Goal: Information Seeking & Learning: Find contact information

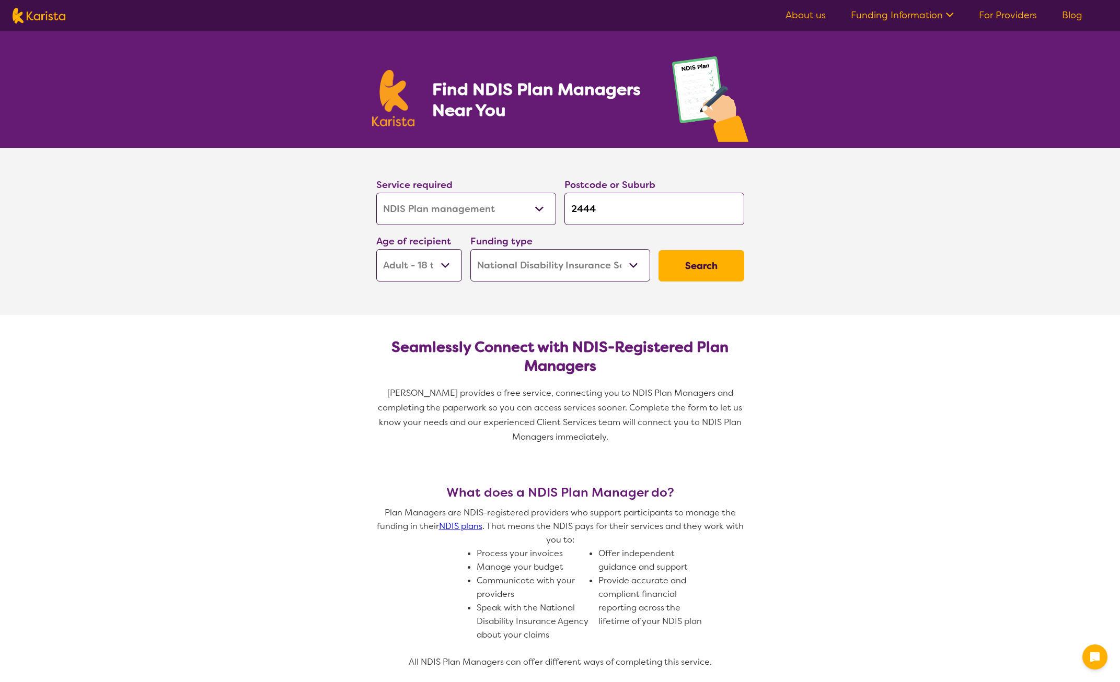
select select "NDIS Plan management"
select select "AD"
select select "NDIS"
select select "NDIS Plan management"
select select "AD"
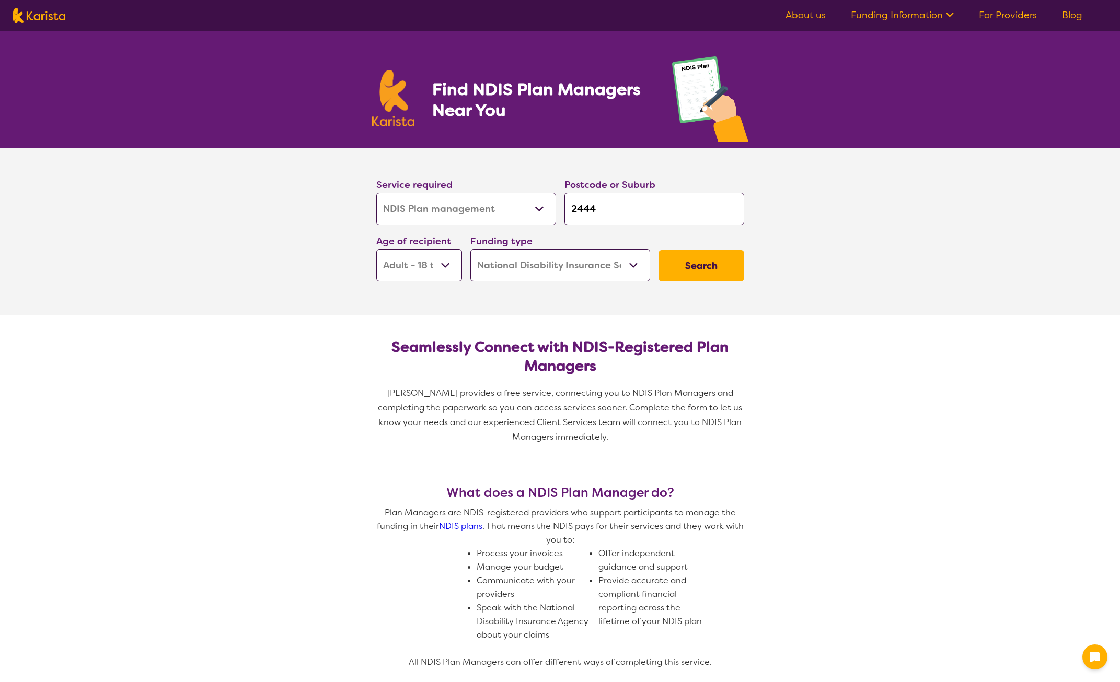
select select "NDIS"
click at [702, 267] on button "Search" at bounding box center [701, 265] width 86 height 31
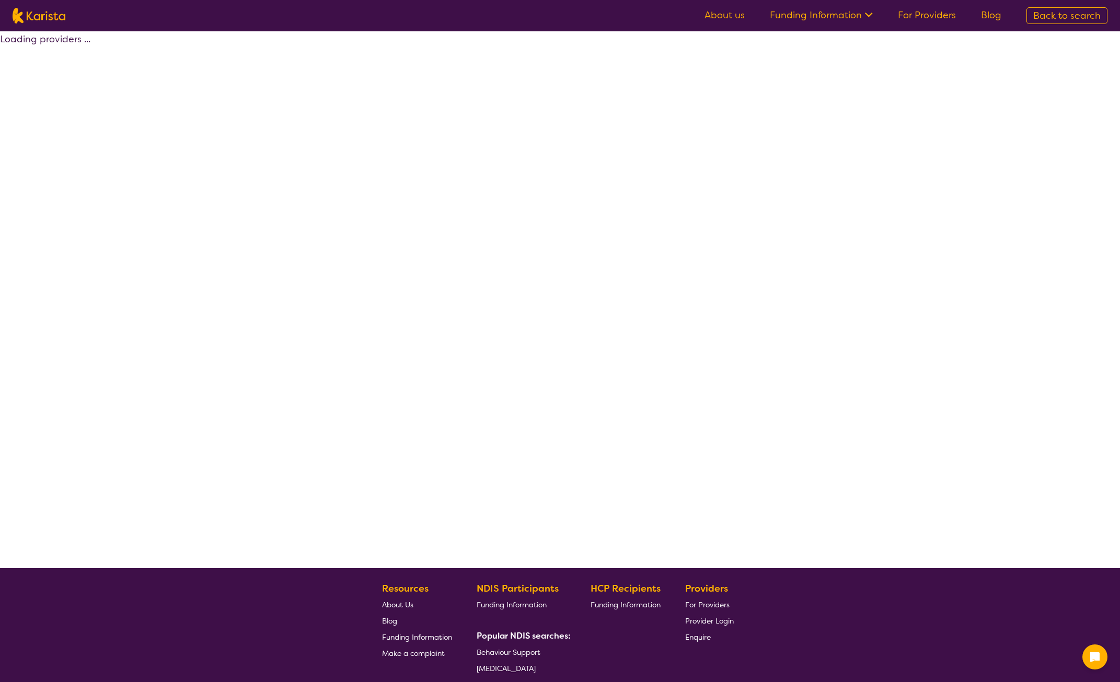
select select "by_score"
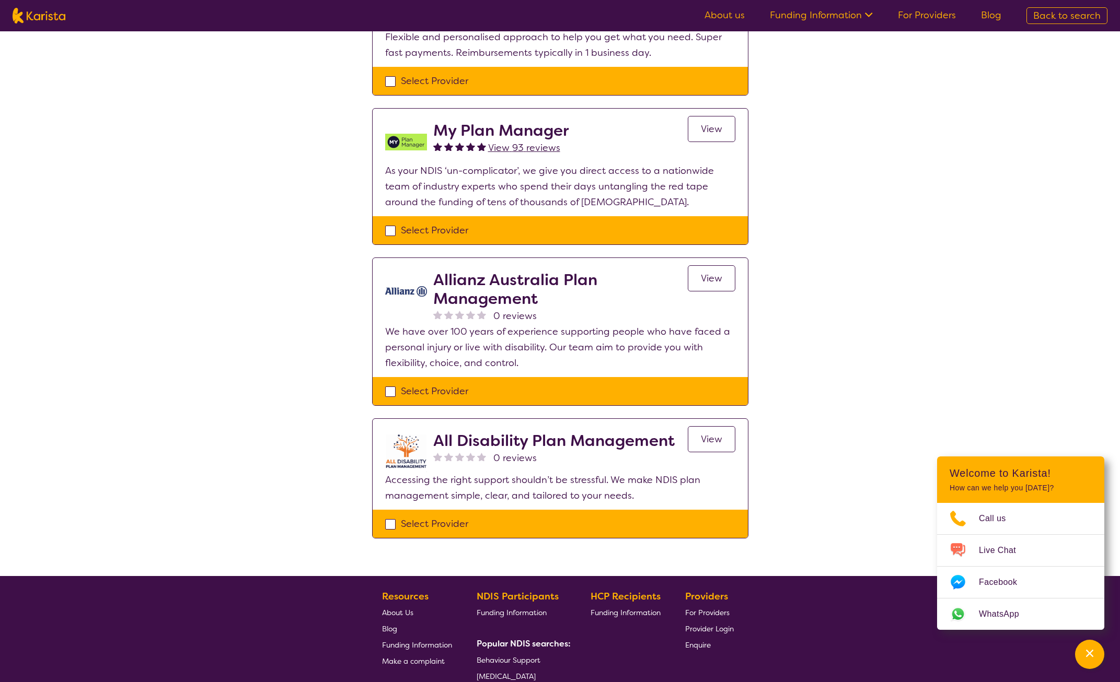
scroll to position [522, 0]
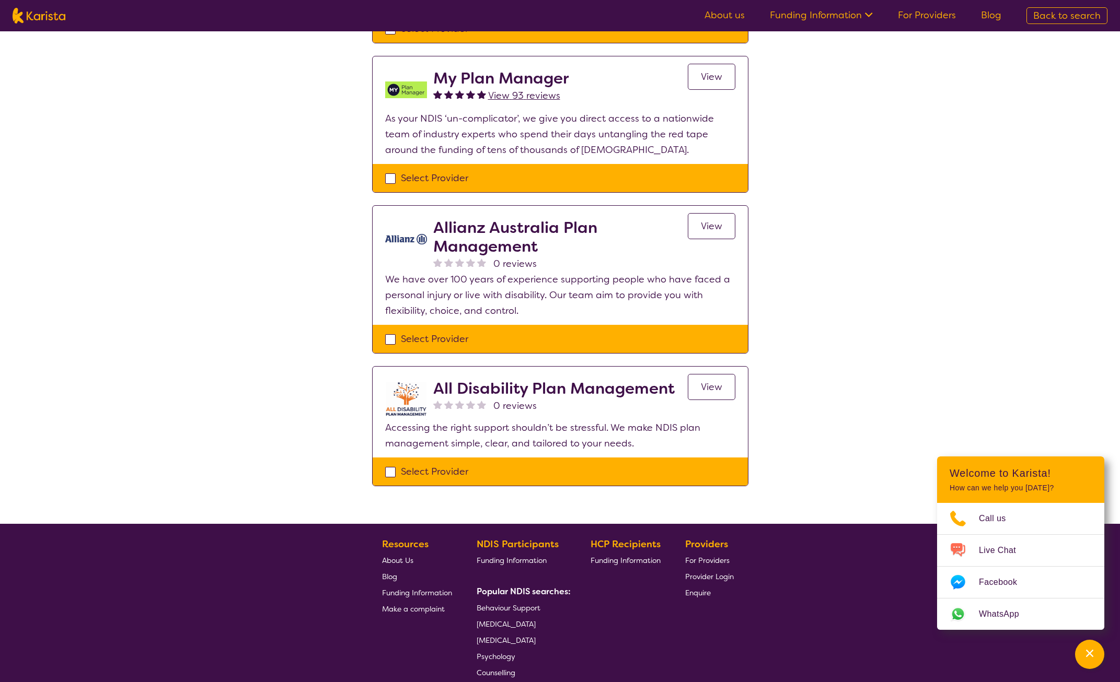
click at [701, 389] on span "View" at bounding box center [711, 387] width 21 height 13
